Goal: Obtain resource: Download file/media

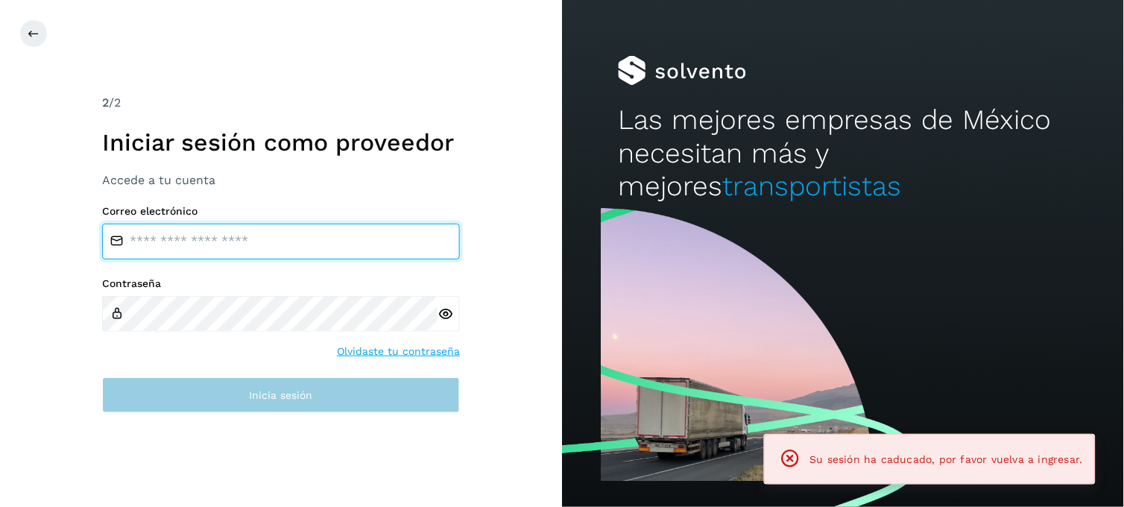
type input "**********"
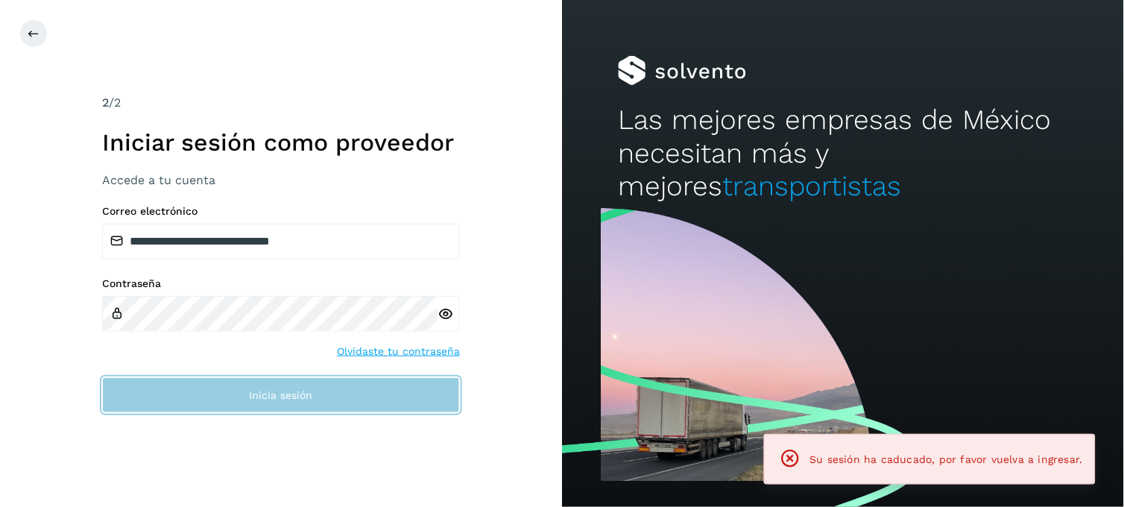
click at [218, 402] on button "Inicia sesión" at bounding box center [281, 395] width 358 height 36
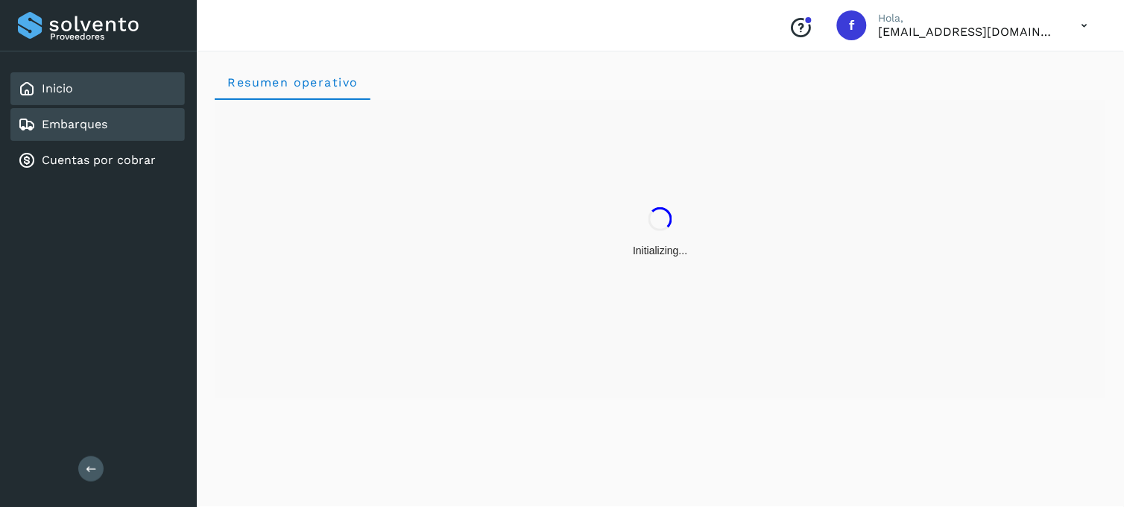
click at [142, 116] on div "Embarques" at bounding box center [97, 124] width 174 height 33
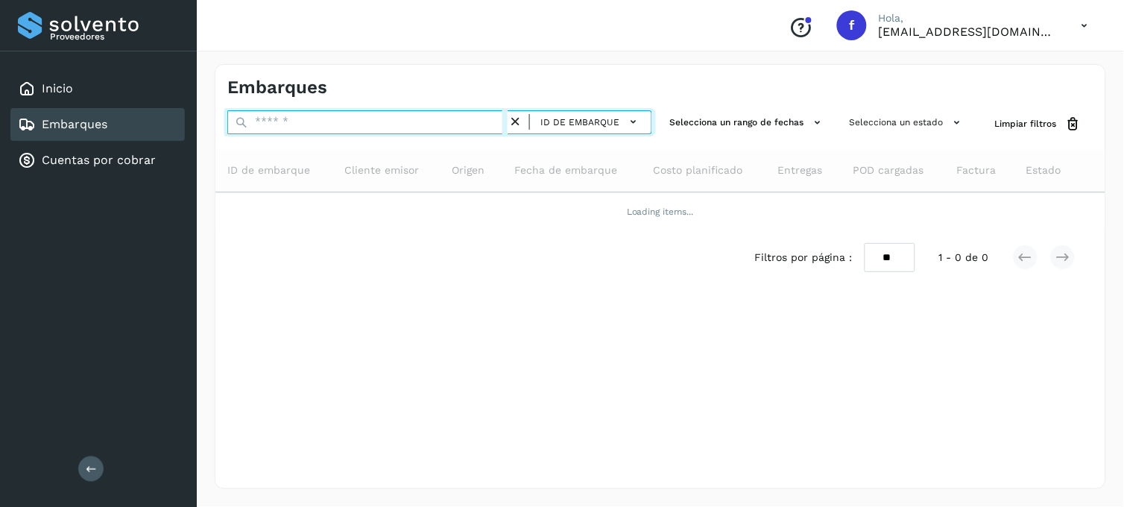
click at [306, 116] on input "text" at bounding box center [367, 122] width 280 height 24
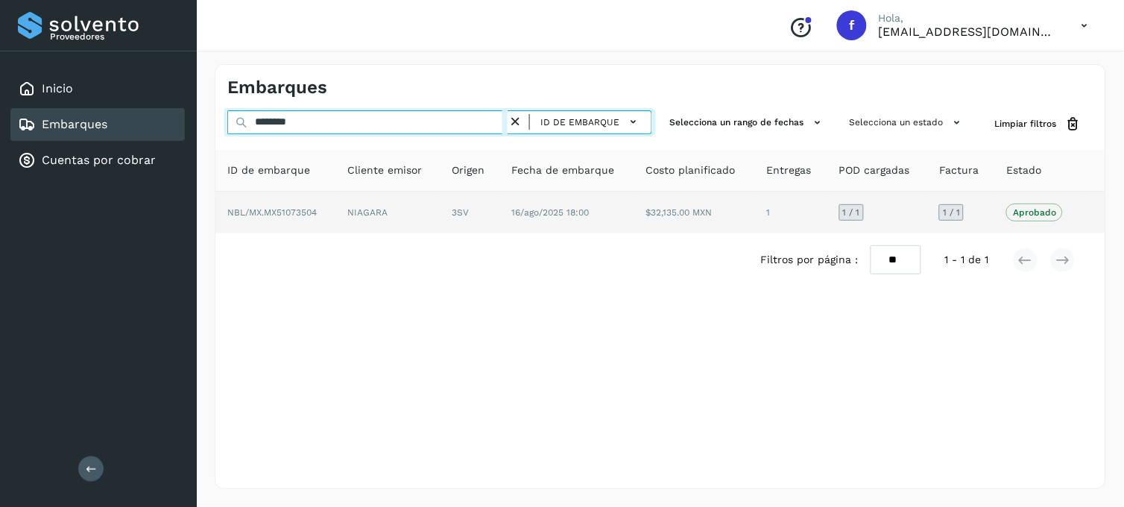
type input "********"
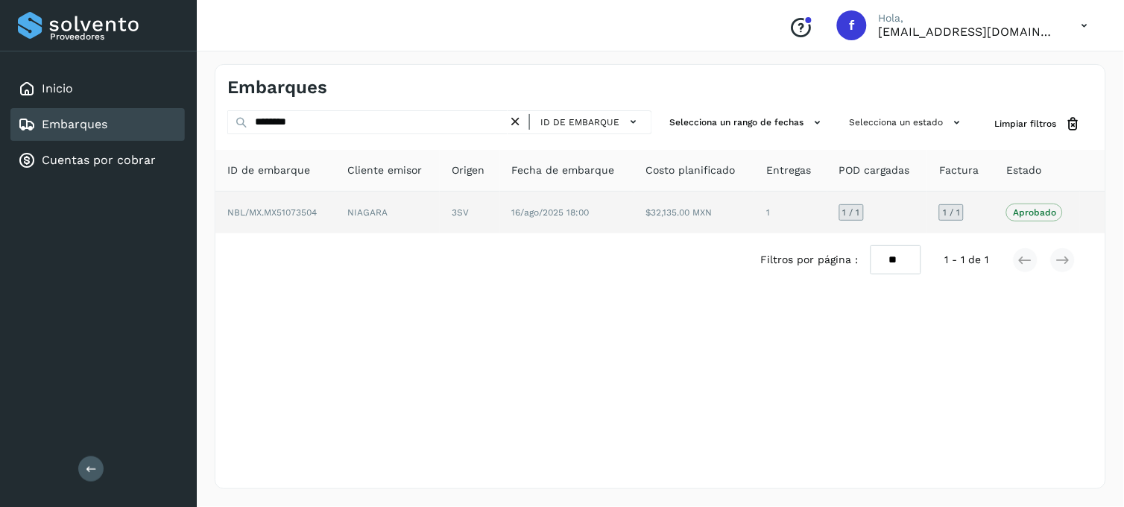
click at [500, 206] on td "3SV" at bounding box center [567, 213] width 134 height 42
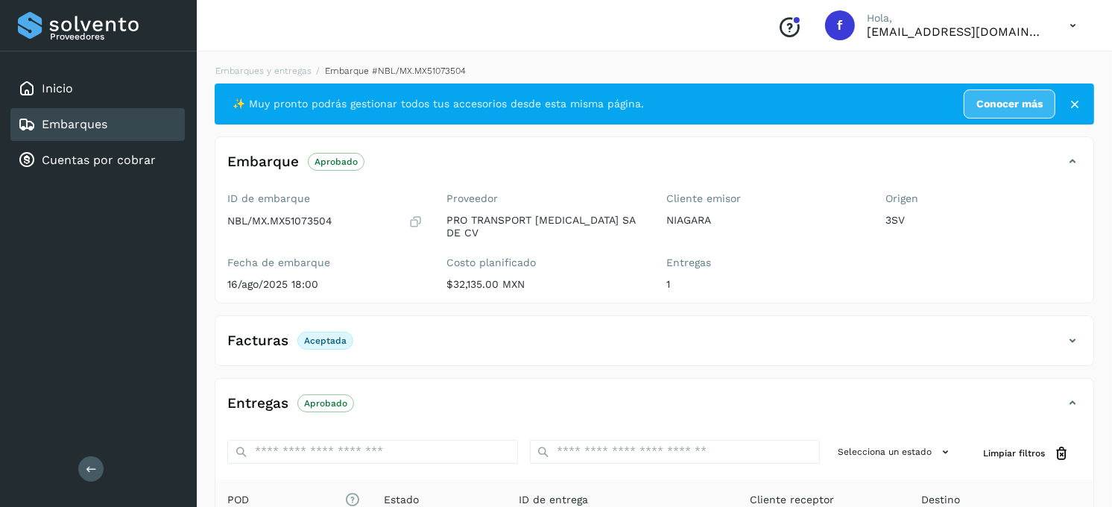
scroll to position [199, 0]
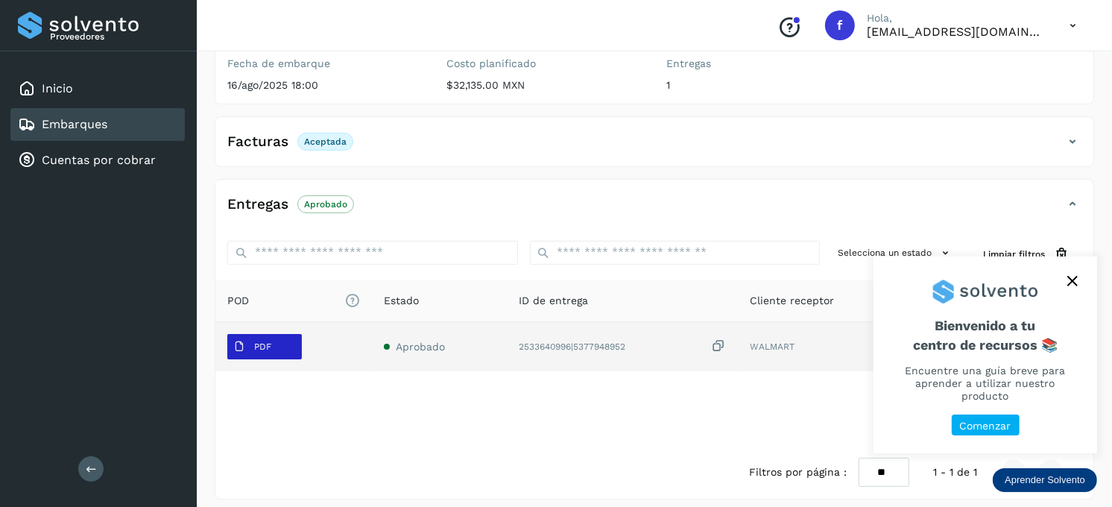
click at [263, 346] on span "PDF" at bounding box center [252, 347] width 50 height 24
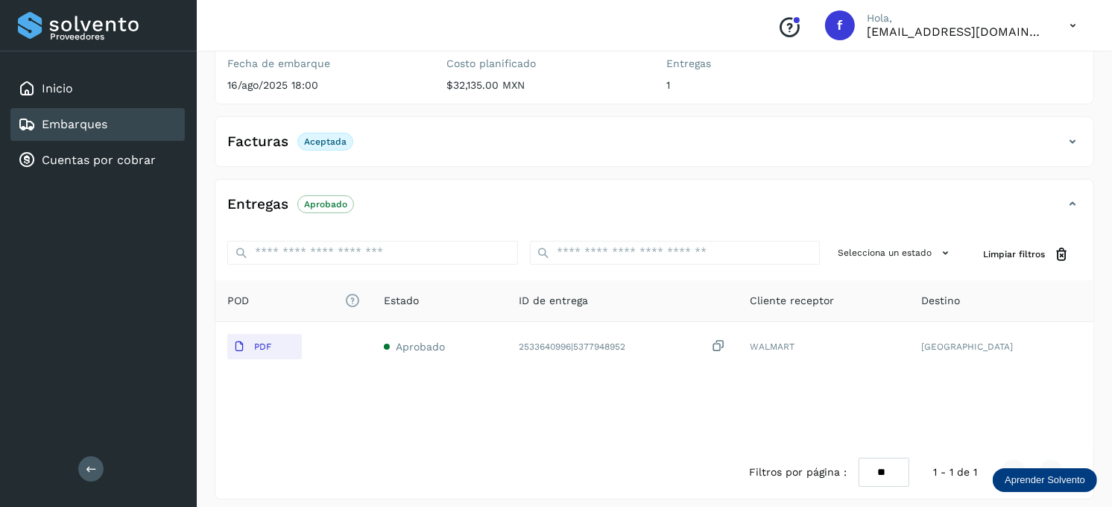
click at [312, 136] on p "Aceptada" at bounding box center [325, 141] width 42 height 10
click at [388, 131] on div "Facturas Aceptada" at bounding box center [639, 141] width 848 height 25
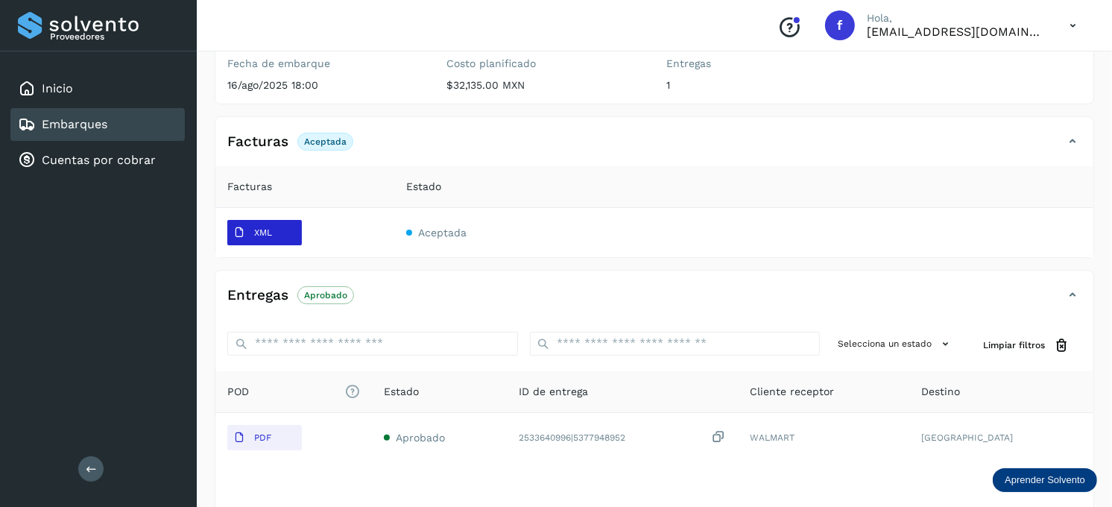
click at [287, 220] on button "XML" at bounding box center [264, 232] width 75 height 25
click at [109, 124] on div "Embarques" at bounding box center [97, 124] width 174 height 33
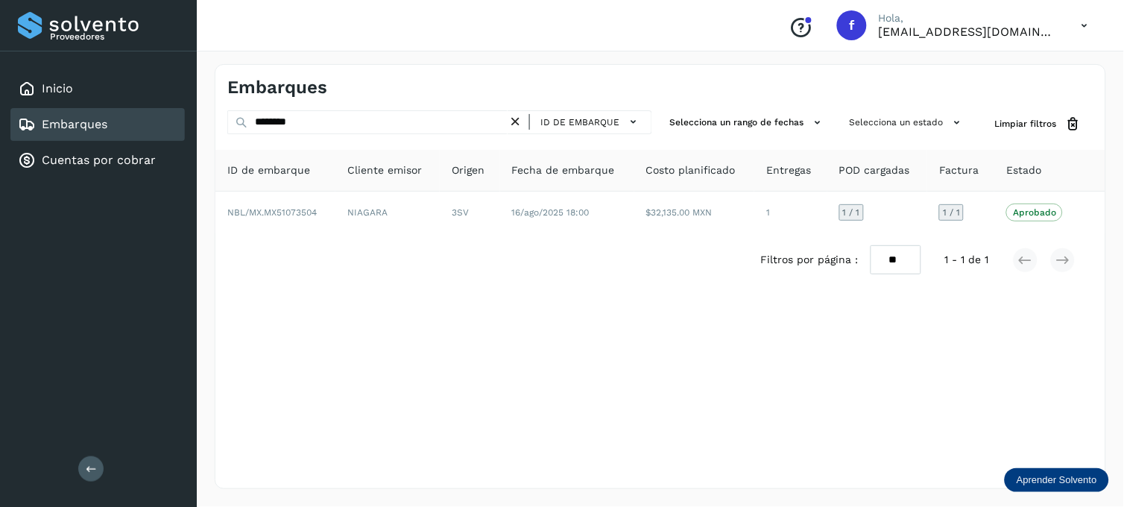
drag, startPoint x: 512, startPoint y: 123, endPoint x: 517, endPoint y: 117, distance: 7.9
click at [512, 122] on icon at bounding box center [516, 122] width 16 height 16
click at [920, 112] on button "Selecciona un estado" at bounding box center [907, 122] width 127 height 25
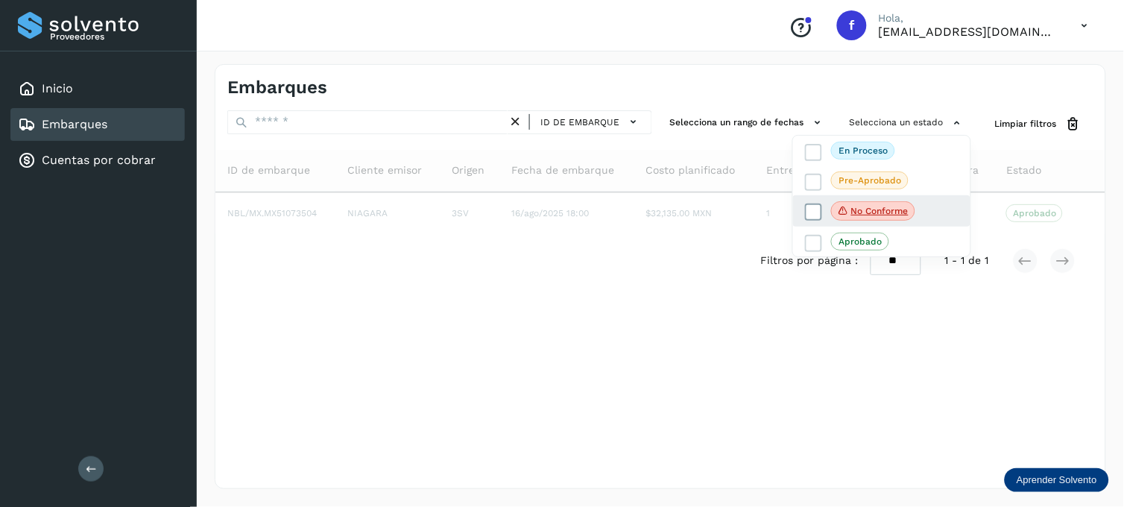
click at [813, 206] on icon at bounding box center [813, 212] width 15 height 15
click at [662, 355] on div at bounding box center [562, 253] width 1124 height 507
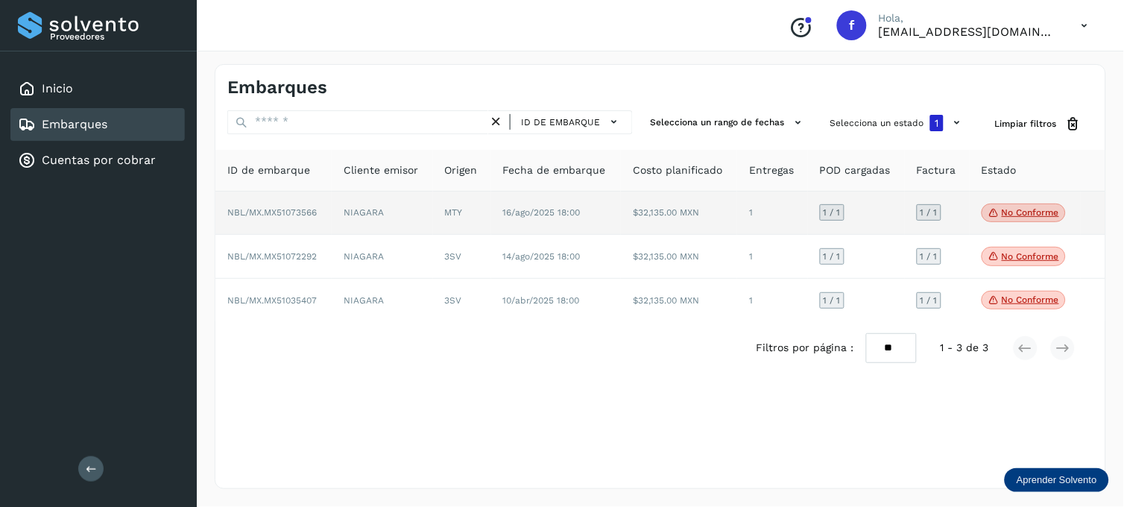
click at [1034, 217] on p "No conforme" at bounding box center [1030, 212] width 57 height 10
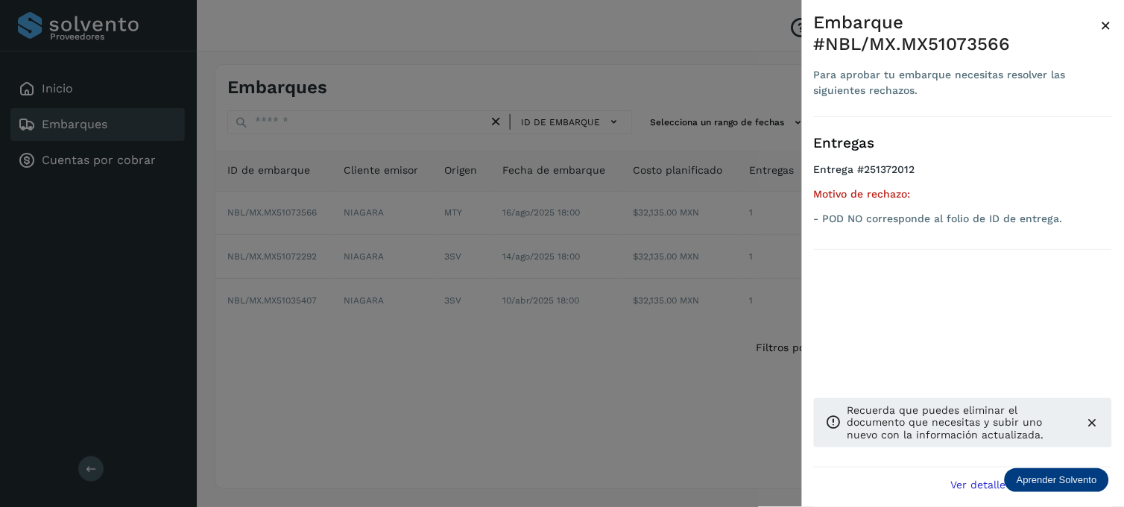
click at [530, 346] on div at bounding box center [562, 253] width 1124 height 507
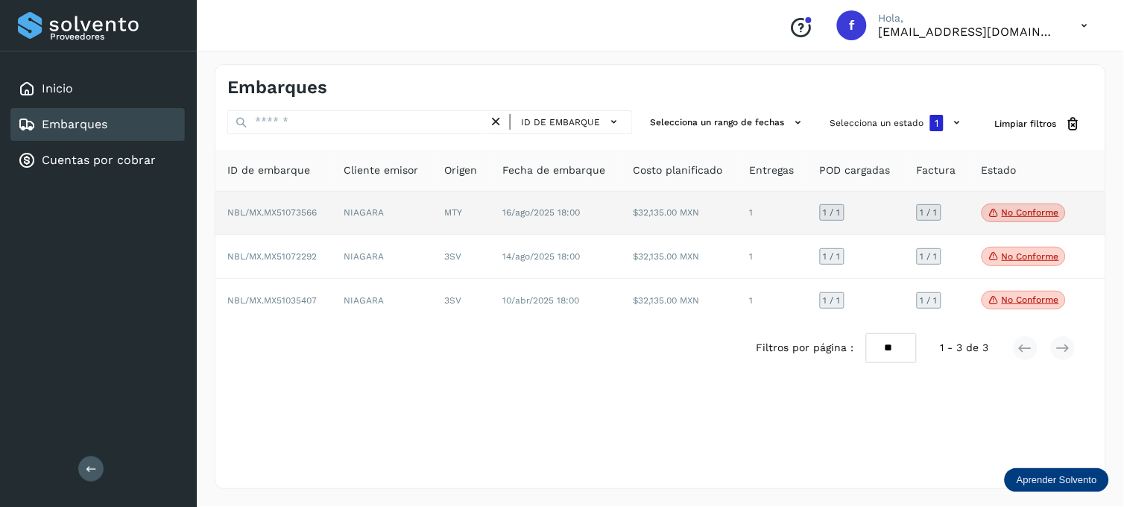
click at [567, 212] on span "16/ago/2025 18:00" at bounding box center [542, 212] width 78 height 10
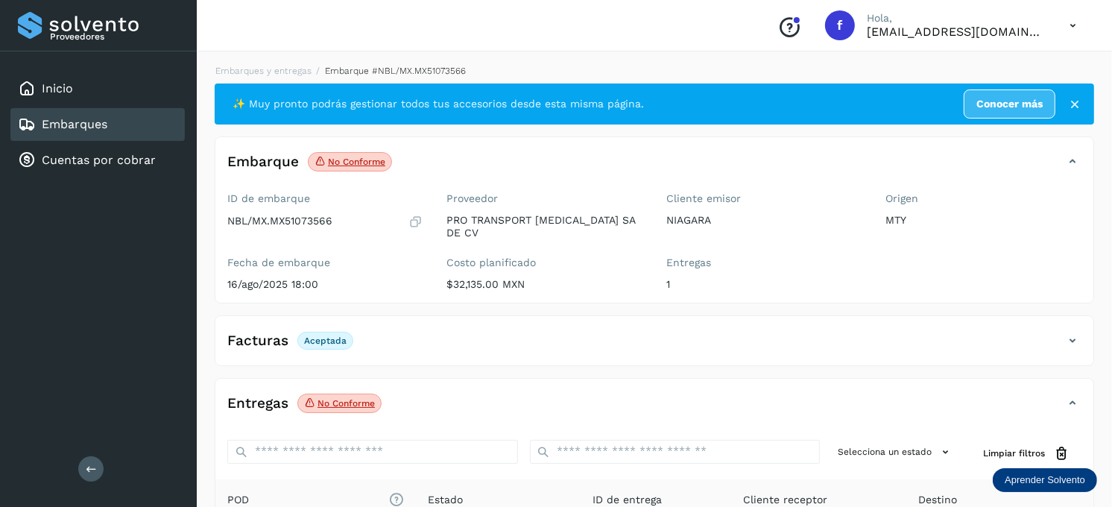
scroll to position [199, 0]
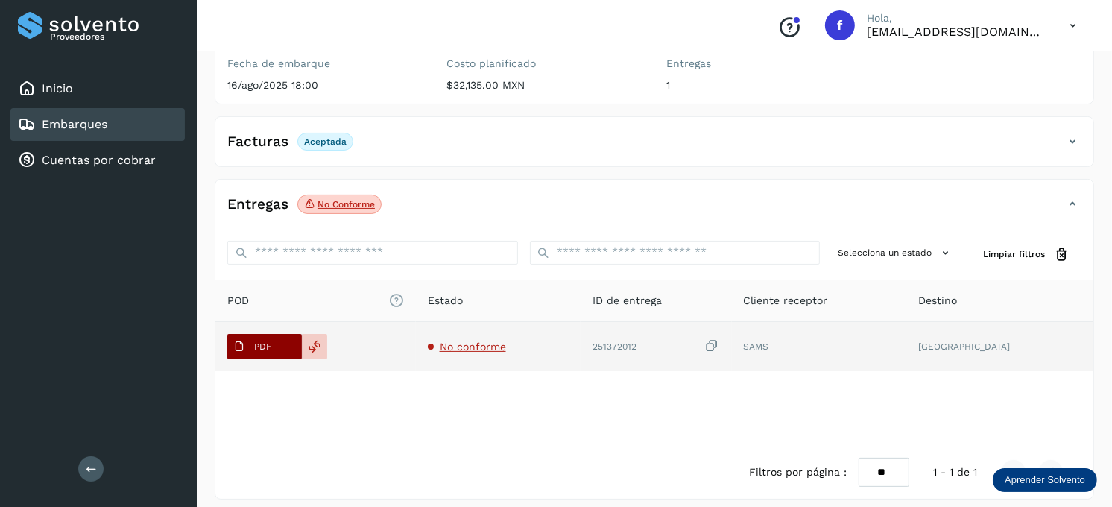
click at [279, 343] on button "PDF" at bounding box center [264, 346] width 75 height 25
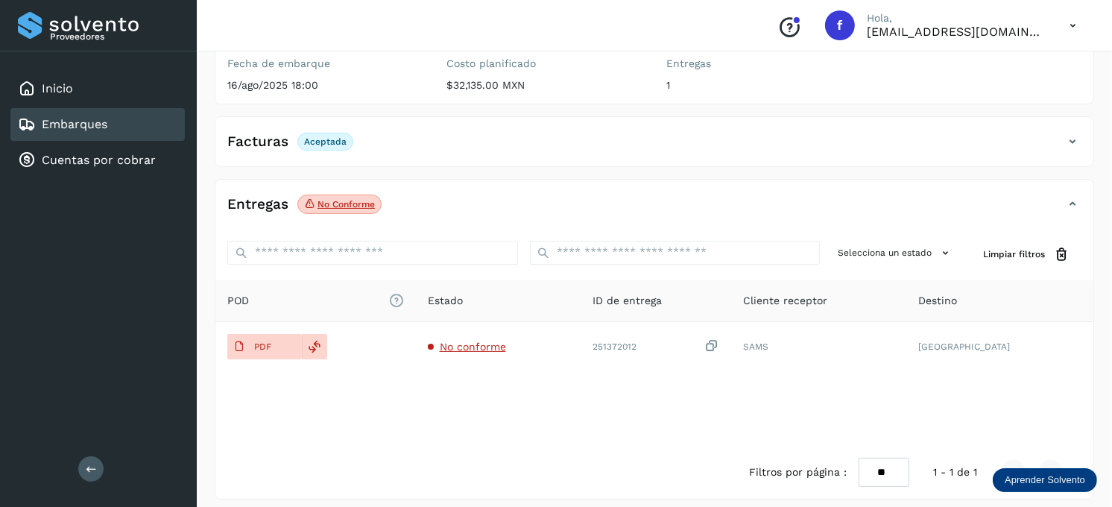
click at [447, 130] on div "Facturas Aceptada" at bounding box center [639, 141] width 848 height 25
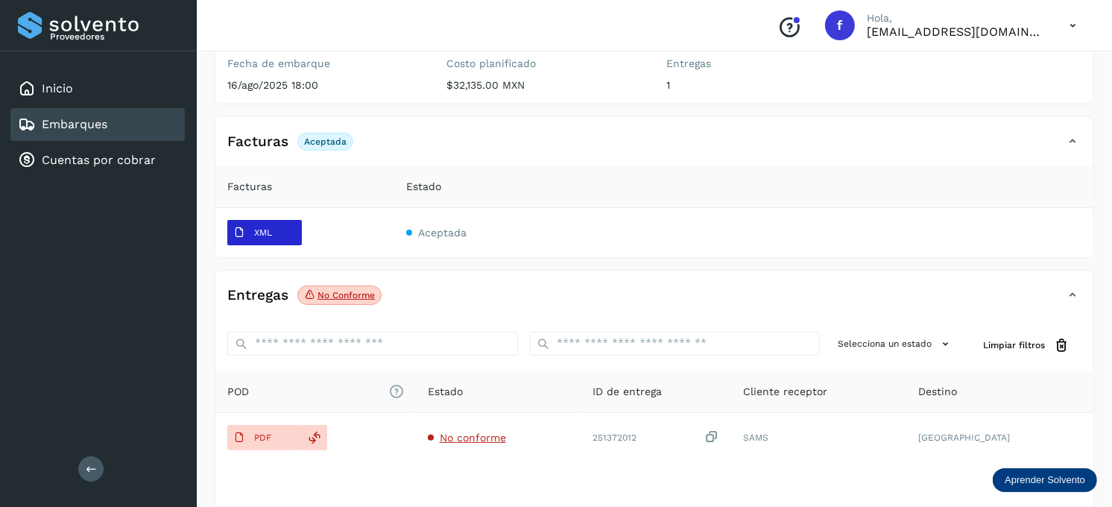
click at [235, 230] on span "XML" at bounding box center [252, 233] width 51 height 24
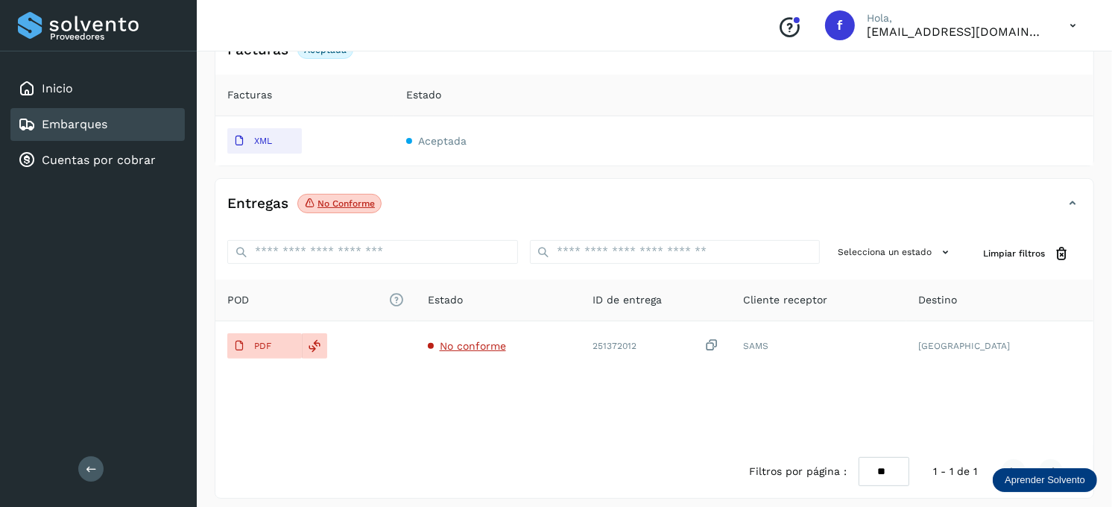
click at [142, 133] on div "Embarques" at bounding box center [97, 124] width 174 height 33
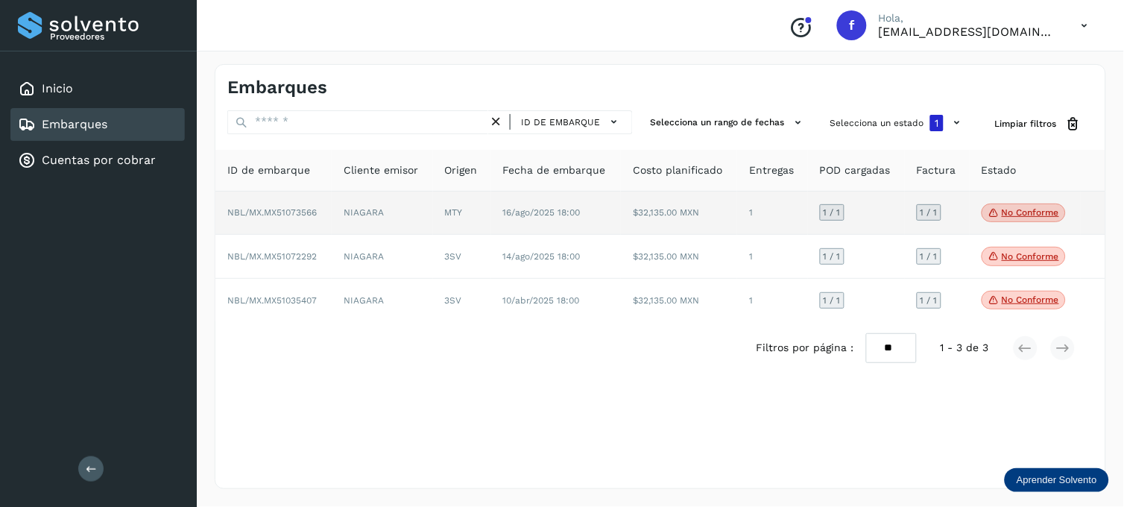
click at [745, 205] on td "1" at bounding box center [772, 214] width 70 height 44
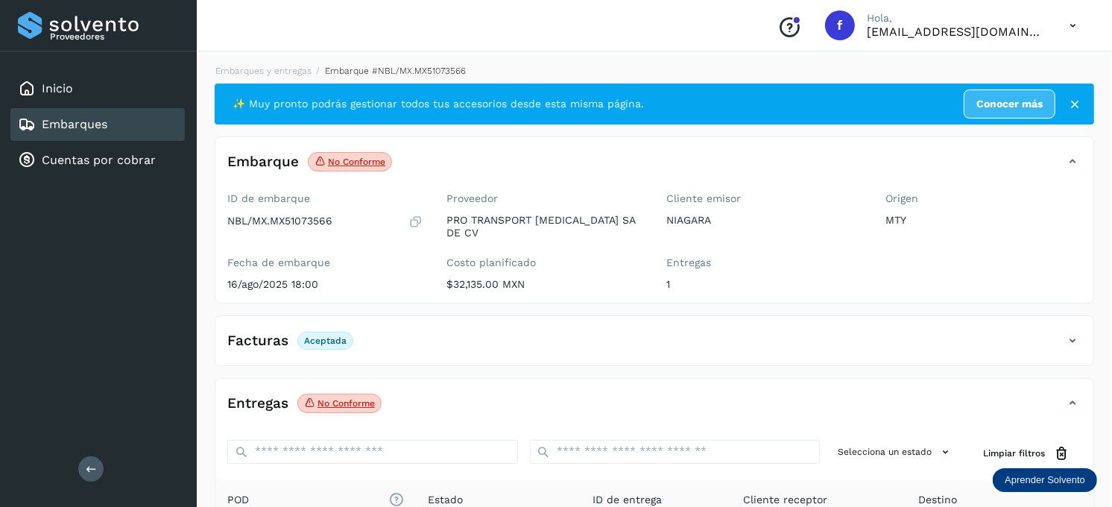
scroll to position [199, 0]
